Goal: Information Seeking & Learning: Learn about a topic

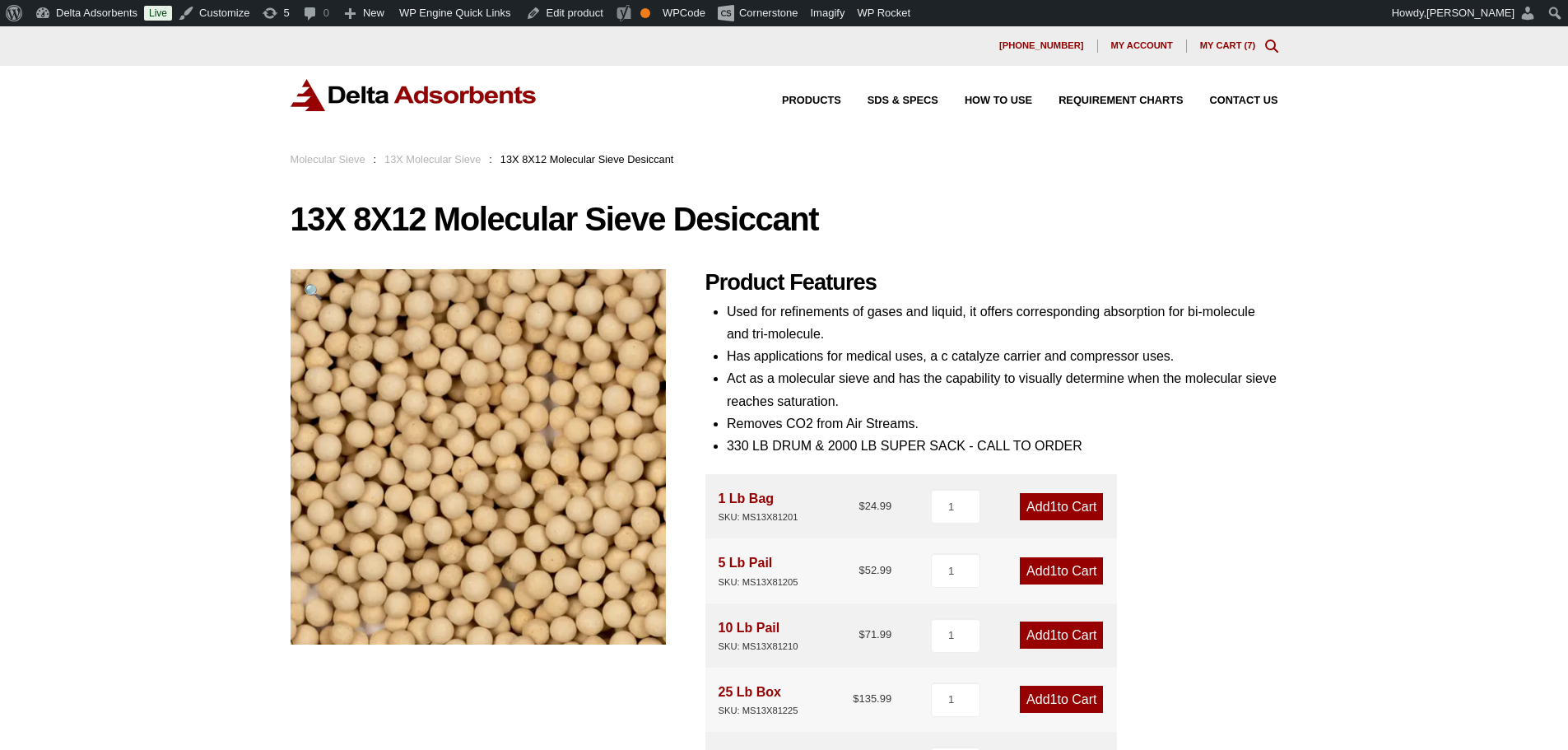
click at [392, 95] on img at bounding box center [414, 94] width 247 height 32
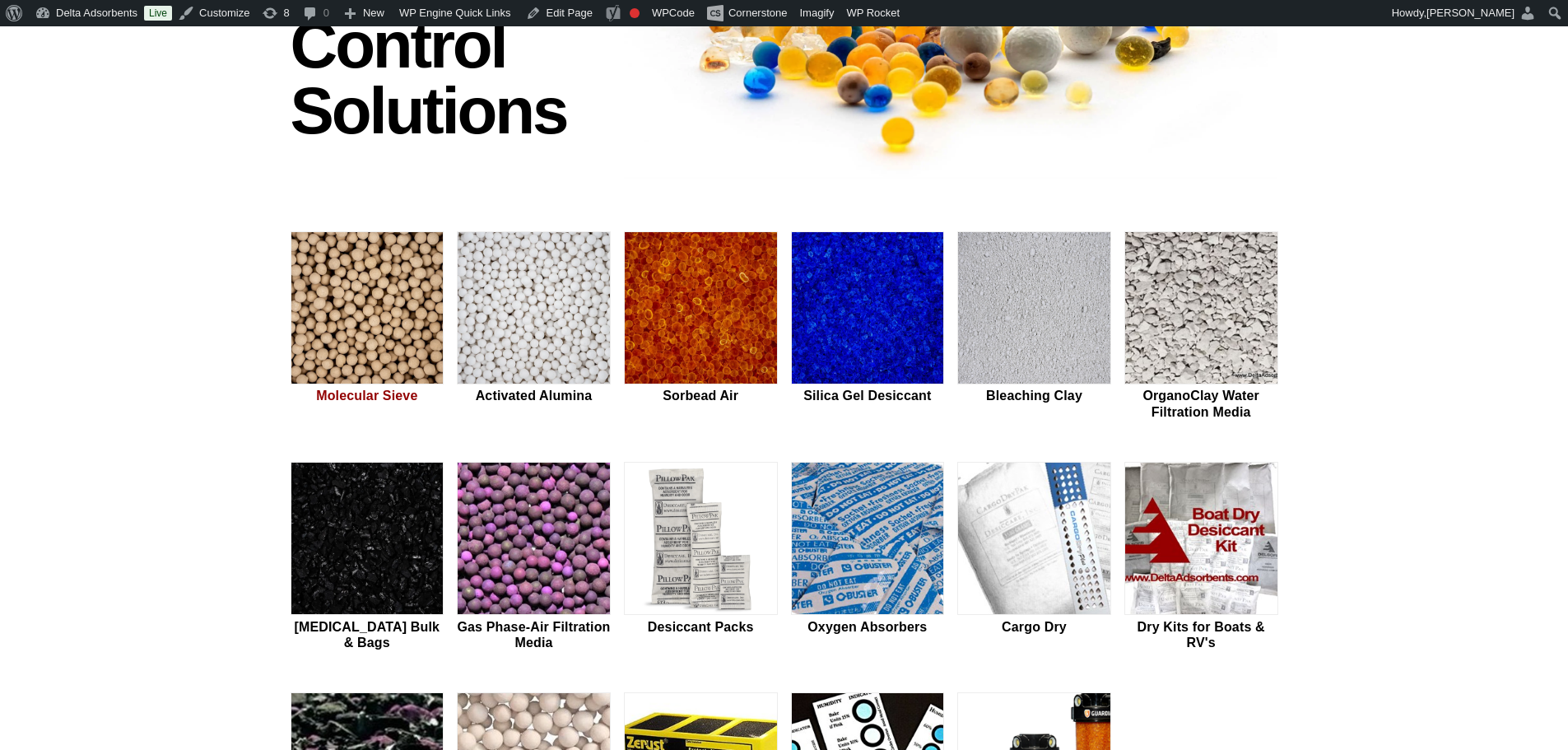
scroll to position [330, 0]
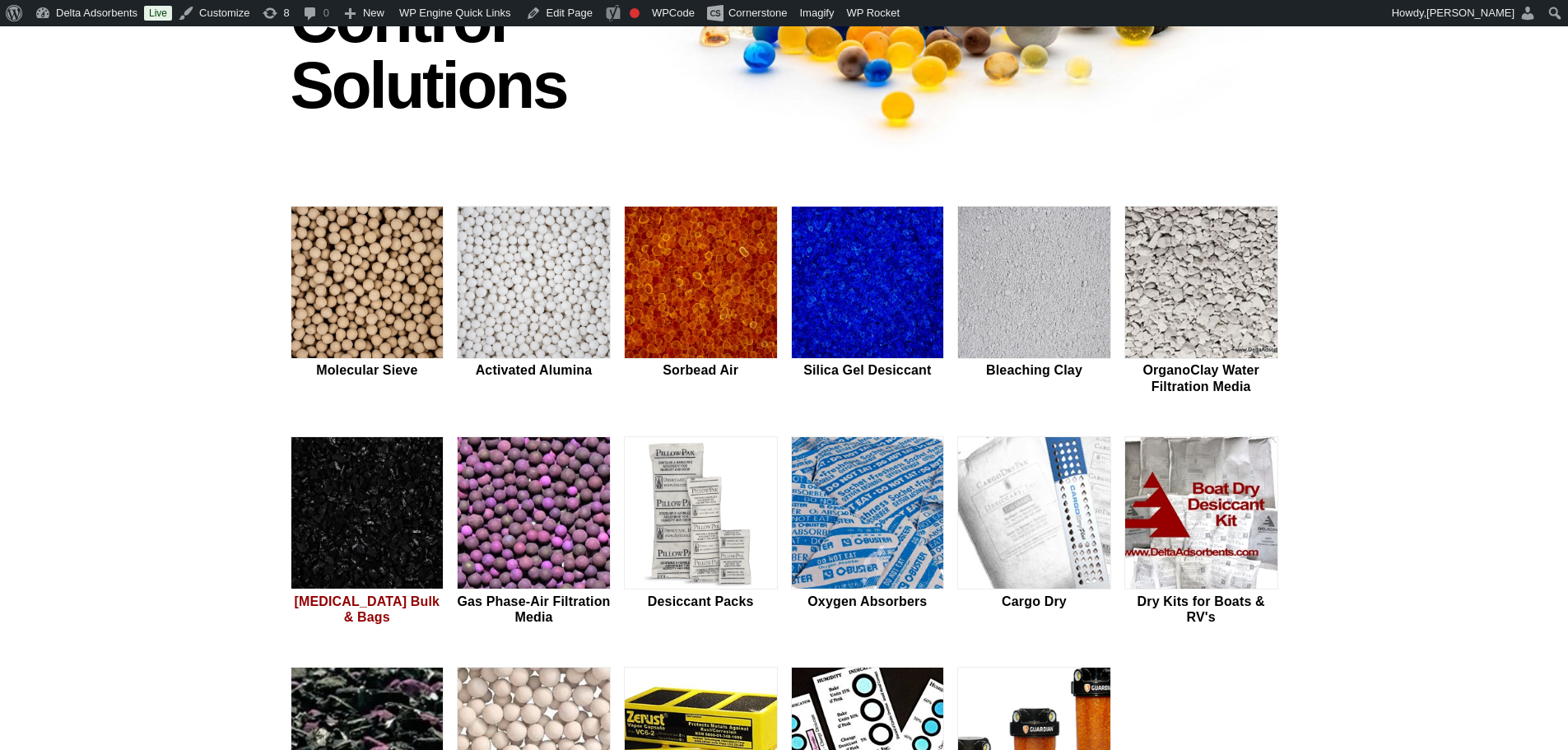
click at [397, 484] on img at bounding box center [368, 514] width 153 height 153
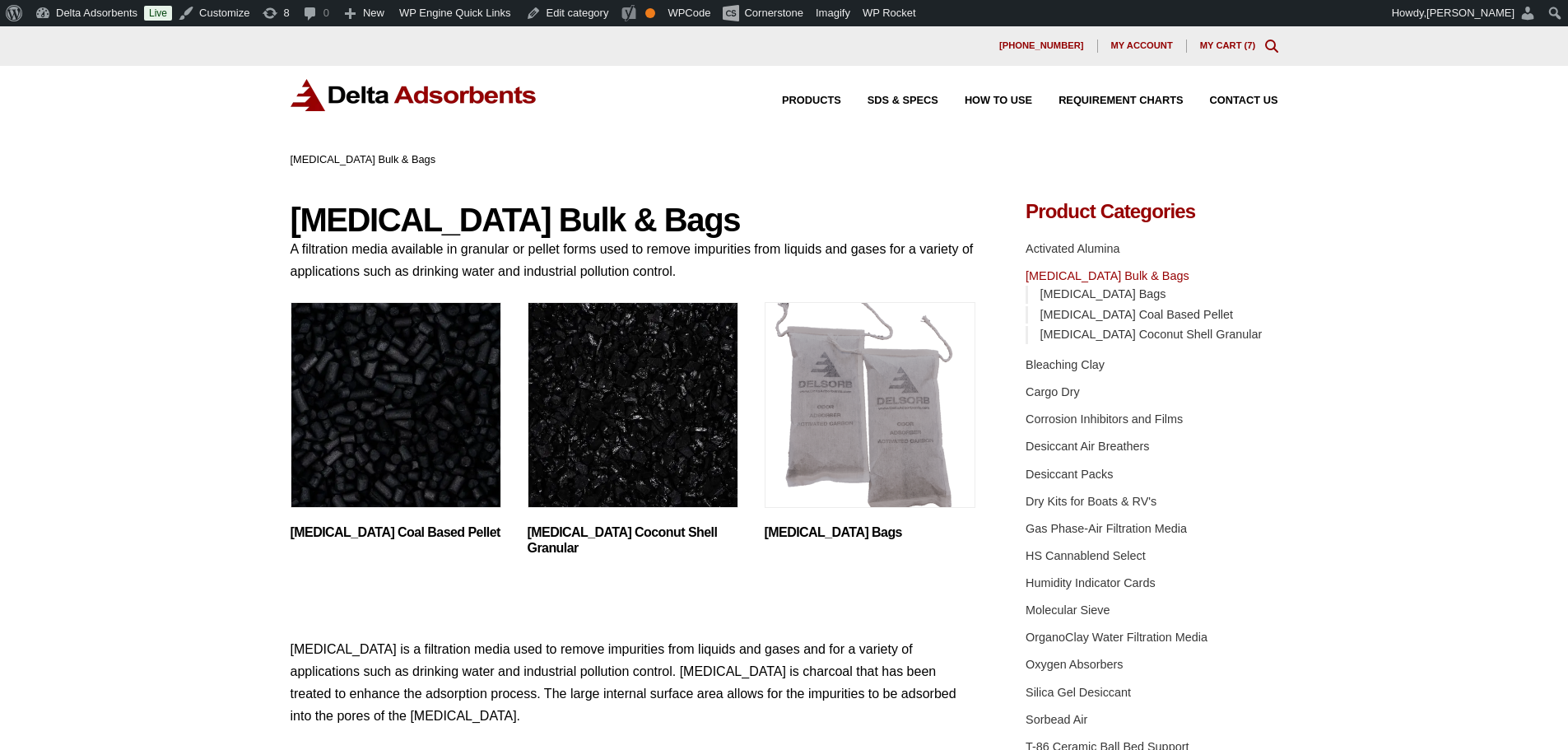
click at [644, 444] on img "Visit product category Activated Carbon Coconut Shell Granular" at bounding box center [633, 405] width 211 height 206
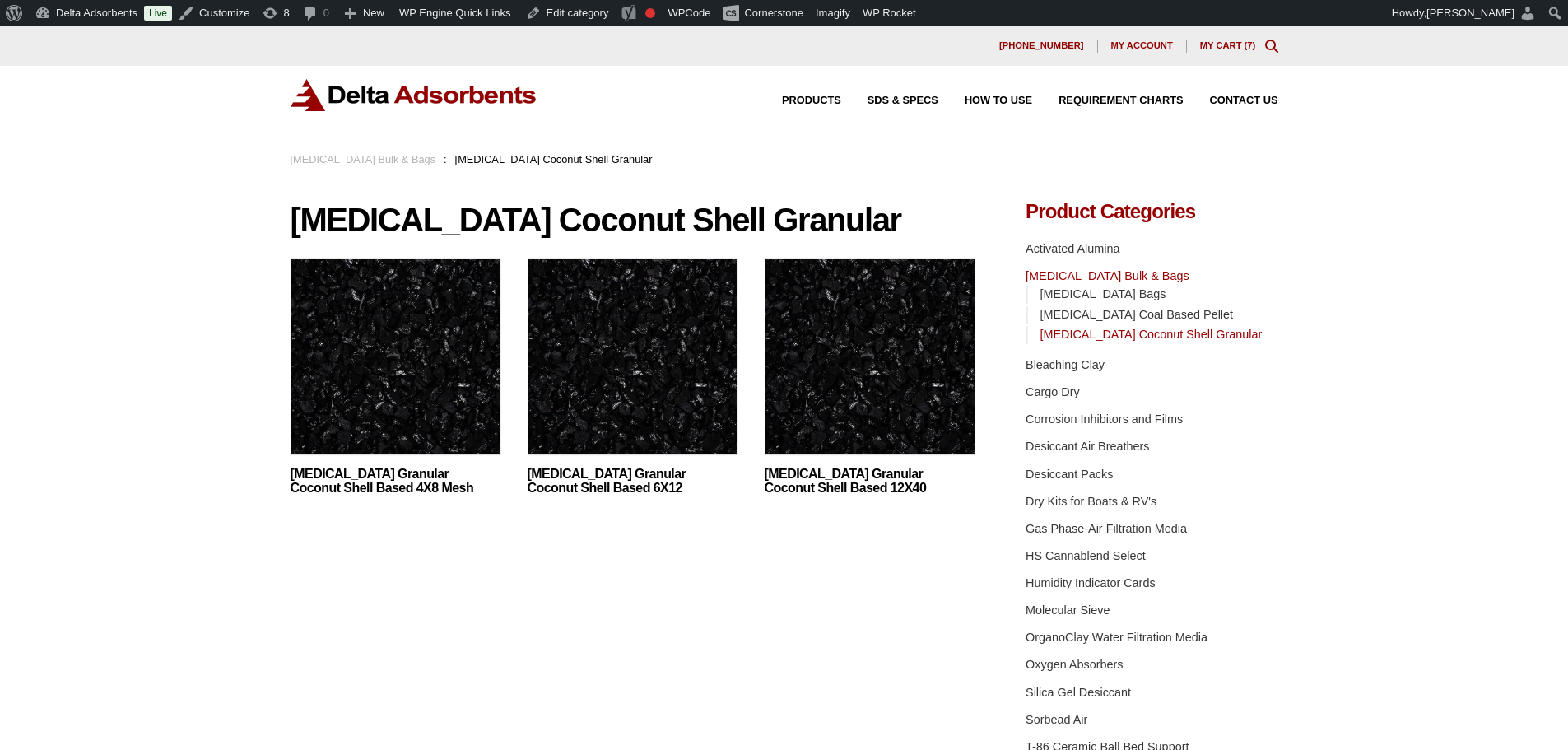
click at [386, 364] on img at bounding box center [396, 360] width 211 height 206
